Goal: Task Accomplishment & Management: Use online tool/utility

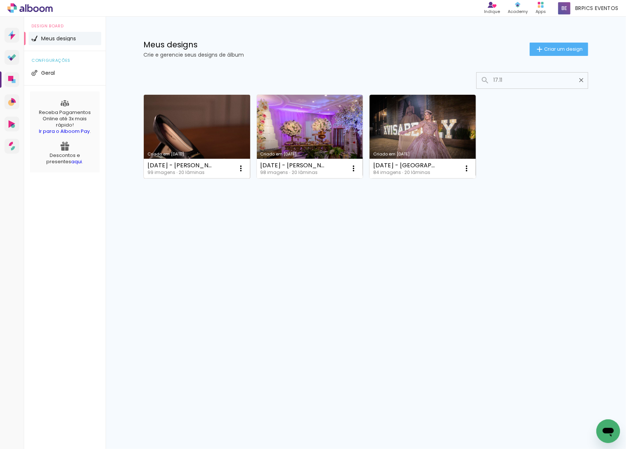
type input "17.11"
type paper-input "17.11"
click at [204, 135] on link "Criado em [DATE]" at bounding box center [197, 137] width 106 height 84
